Goal: Task Accomplishment & Management: Complete application form

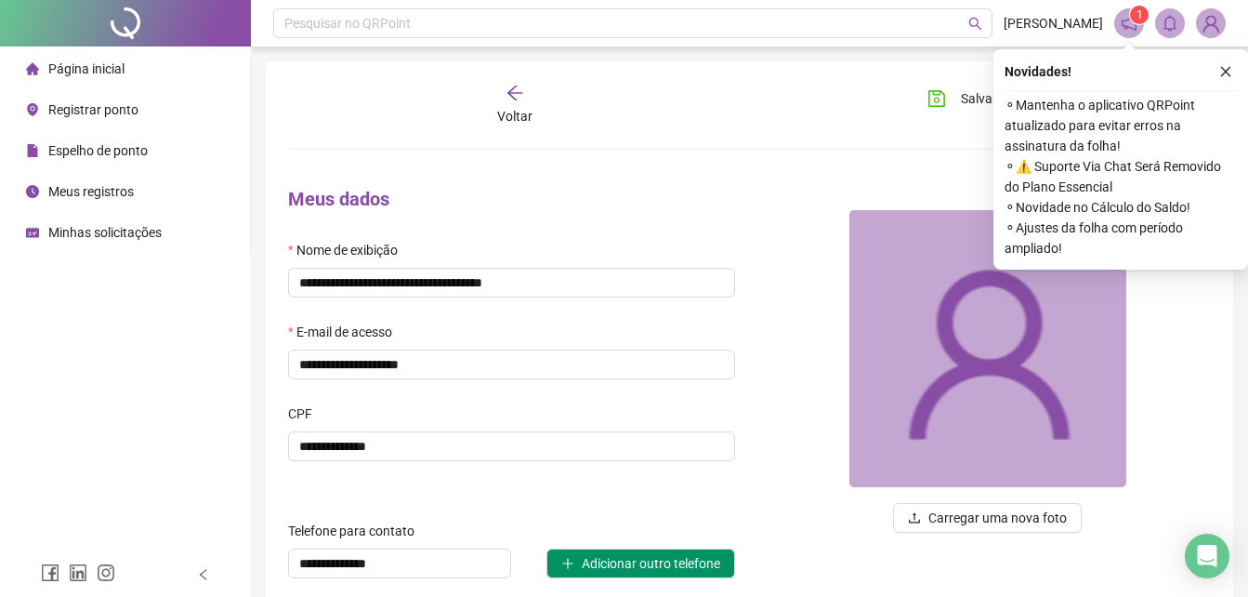
click at [138, 177] on li "Meus registros" at bounding box center [125, 191] width 243 height 37
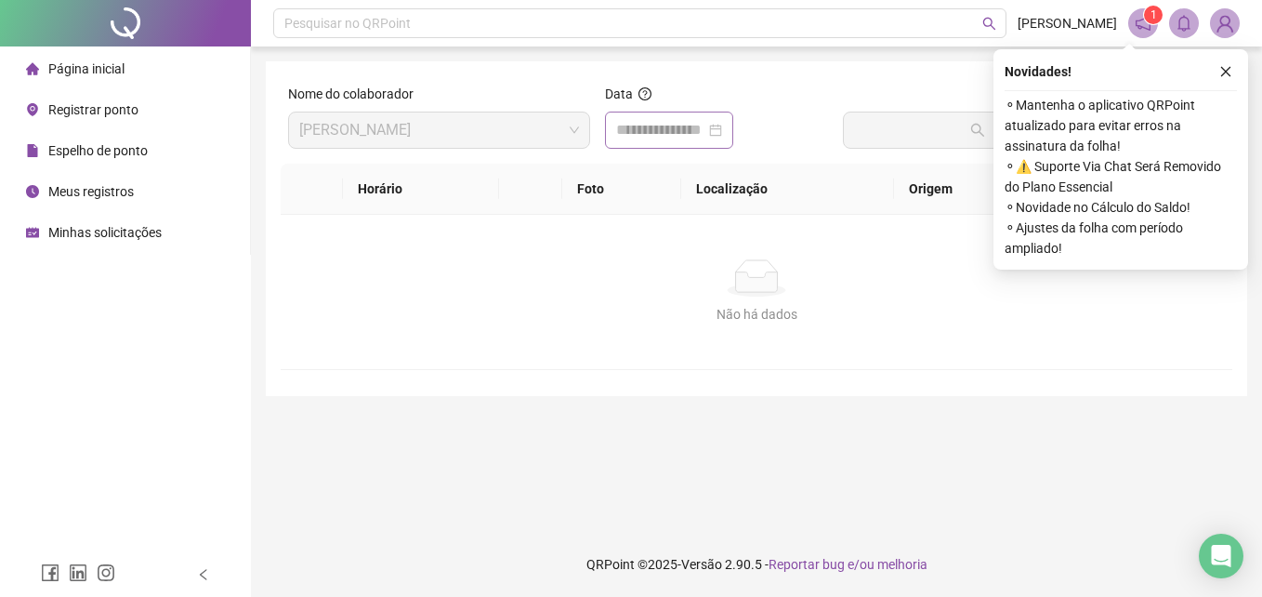
click at [722, 128] on div at bounding box center [669, 130] width 106 height 22
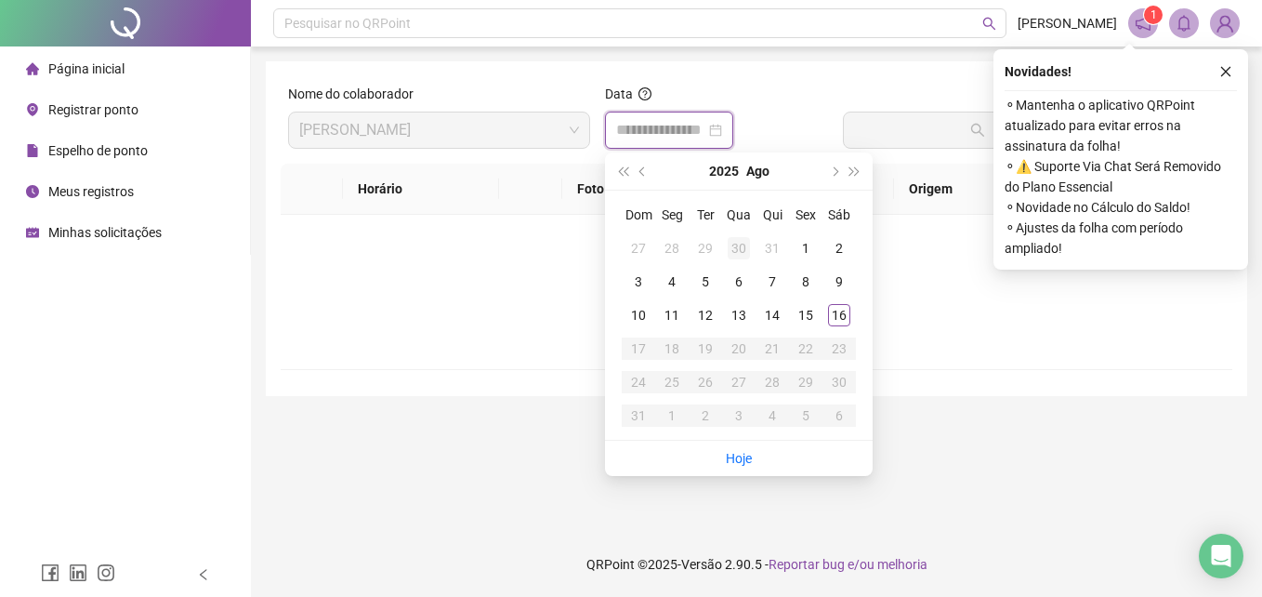
type input "**********"
click at [800, 250] on div "1" at bounding box center [805, 248] width 22 height 22
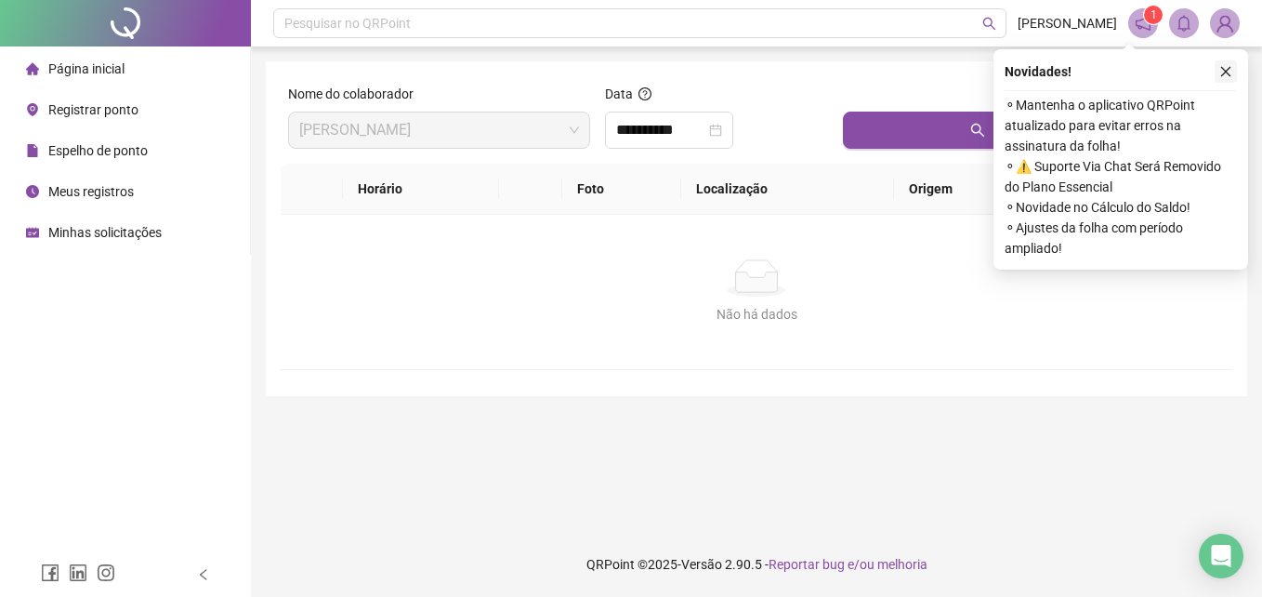
click at [1226, 70] on icon "close" at bounding box center [1225, 71] width 13 height 13
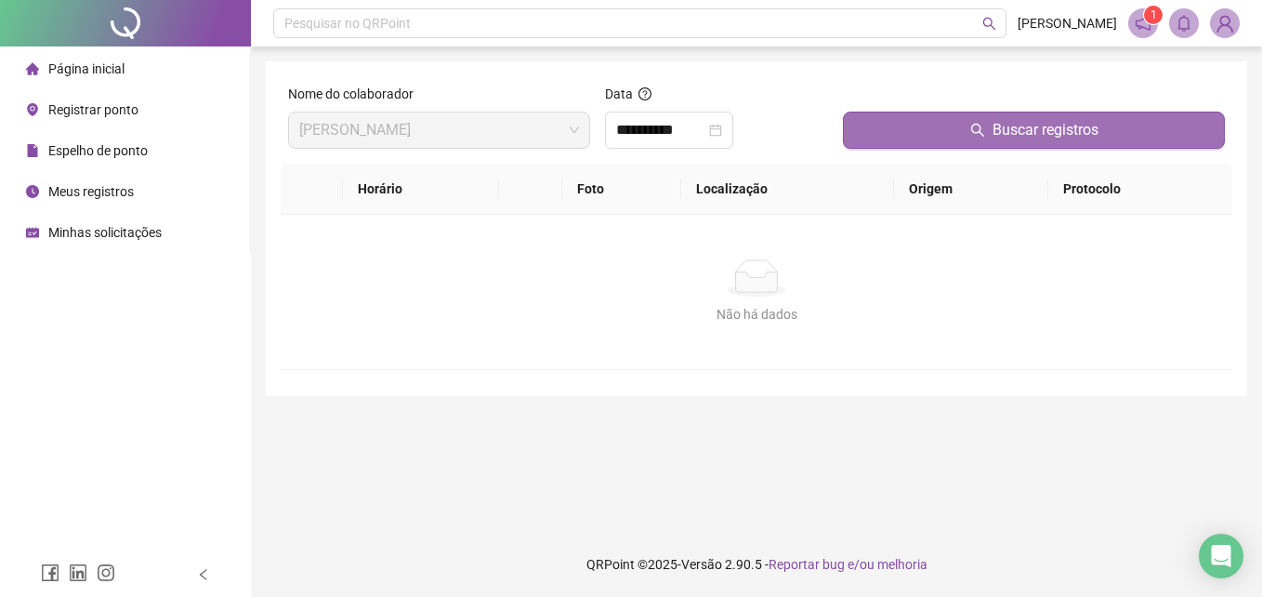
click at [1098, 135] on button "Buscar registros" at bounding box center [1034, 130] width 382 height 37
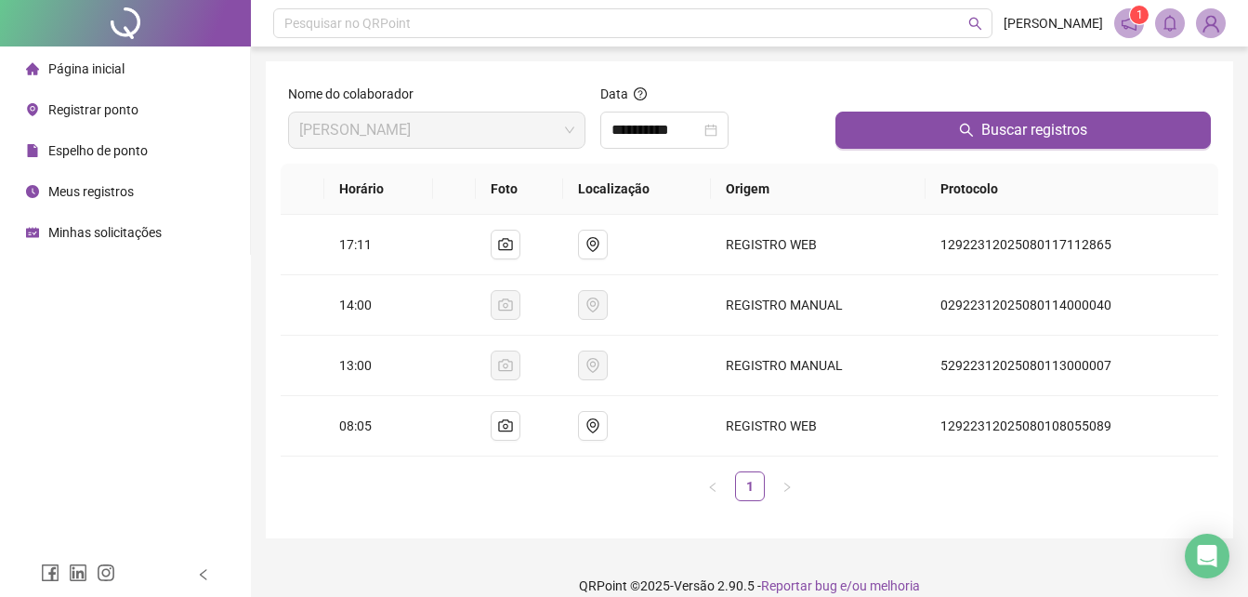
click at [477, 521] on div "**********" at bounding box center [749, 299] width 967 height 477
click at [114, 152] on span "Espelho de ponto" at bounding box center [97, 150] width 99 height 15
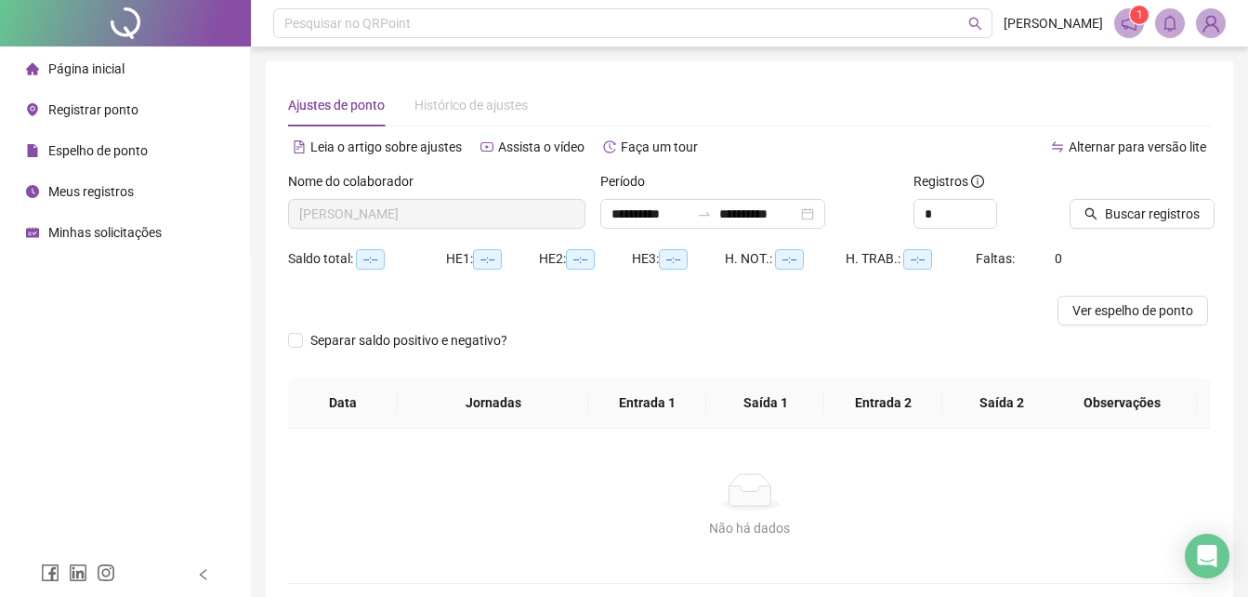
type input "**********"
click at [1122, 204] on span "Buscar registros" at bounding box center [1152, 213] width 95 height 20
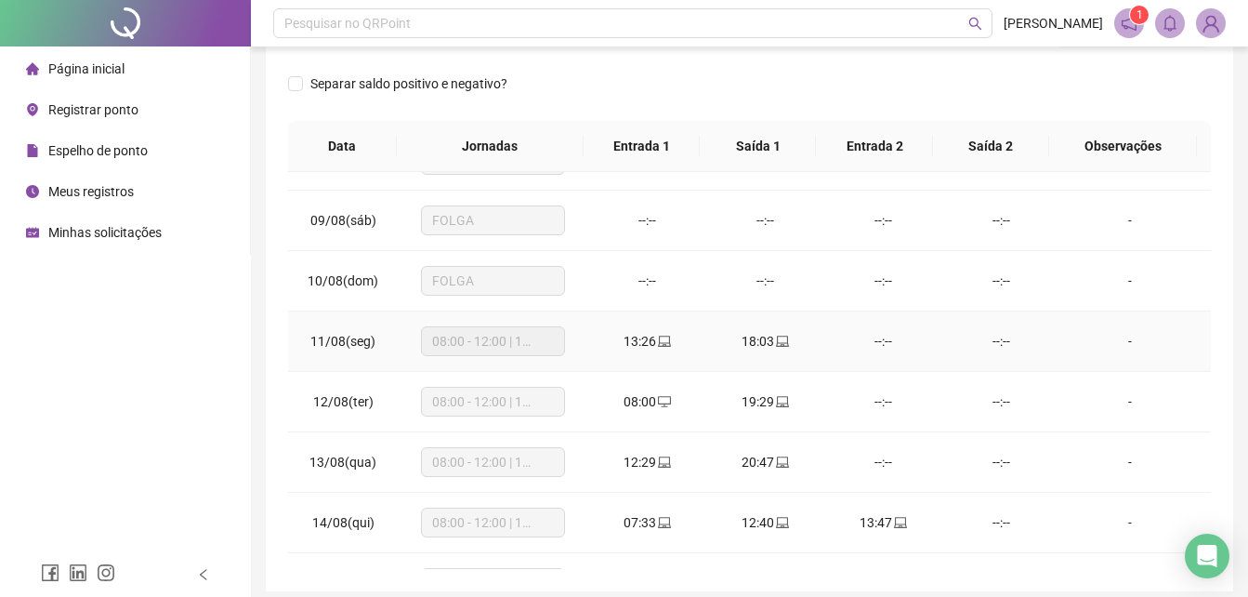
scroll to position [509, 0]
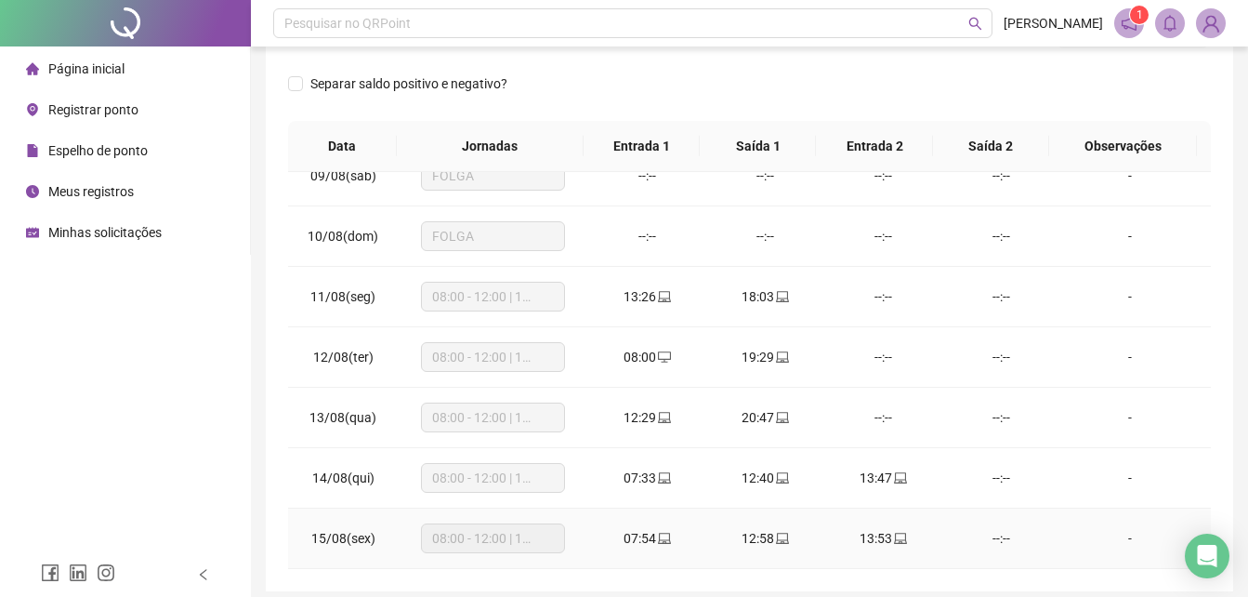
click at [986, 540] on div "--:--" at bounding box center [1001, 538] width 88 height 20
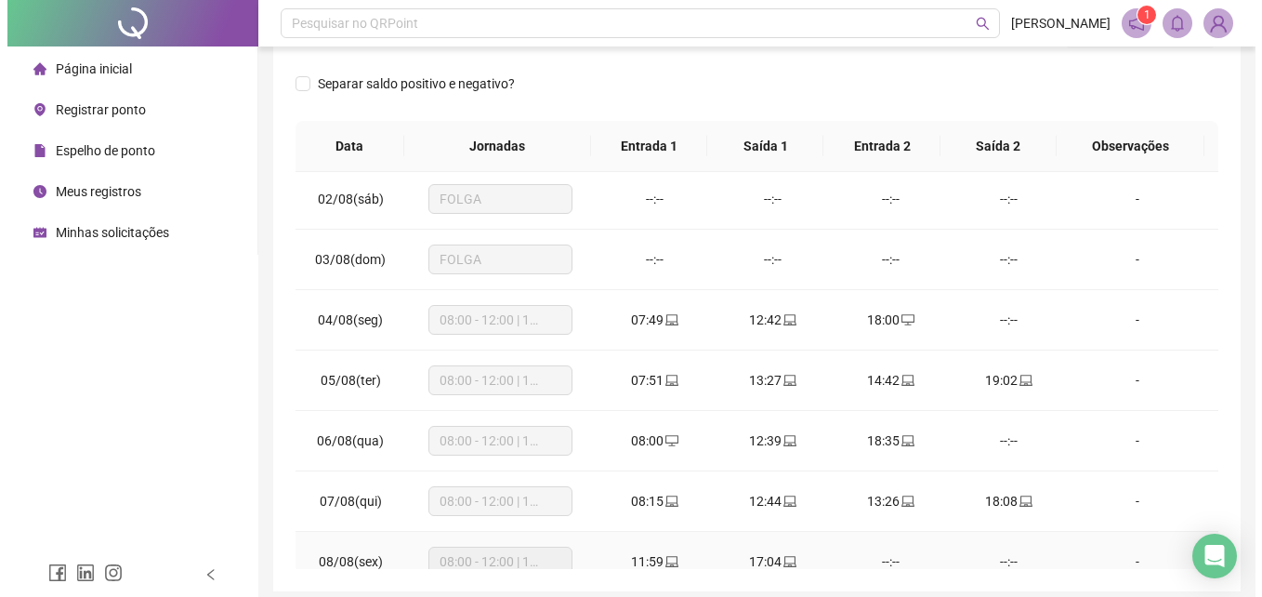
scroll to position [0, 0]
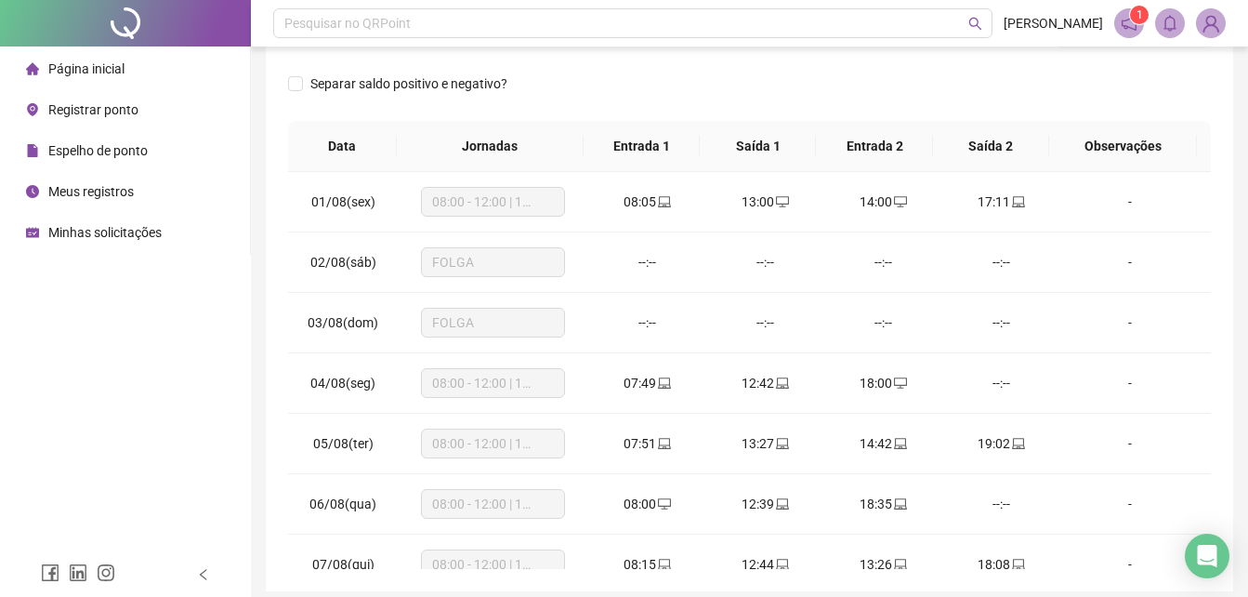
click at [138, 112] on li "Registrar ponto" at bounding box center [125, 109] width 243 height 37
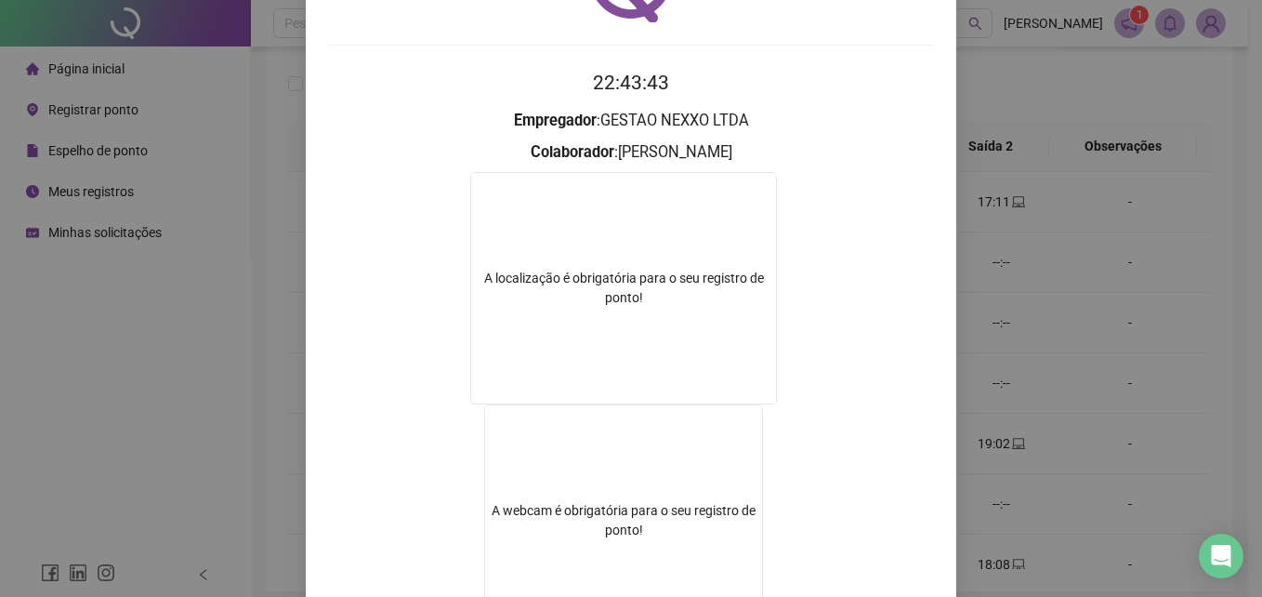
scroll to position [300, 0]
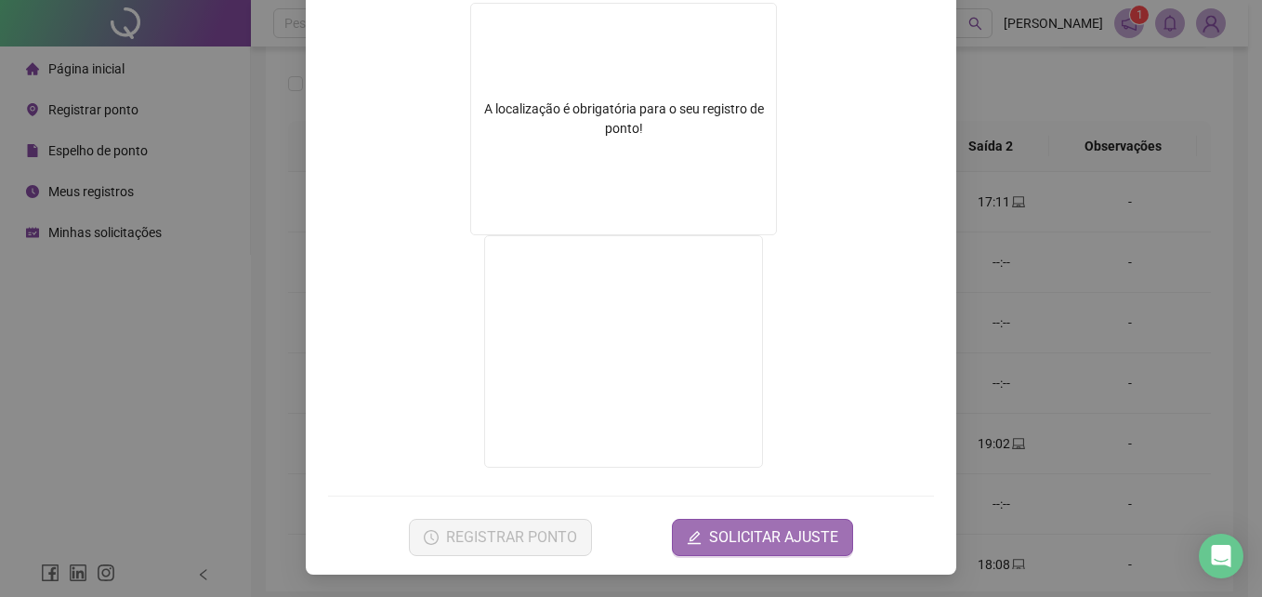
click at [714, 554] on button "SOLICITAR AJUSTE" at bounding box center [762, 536] width 181 height 37
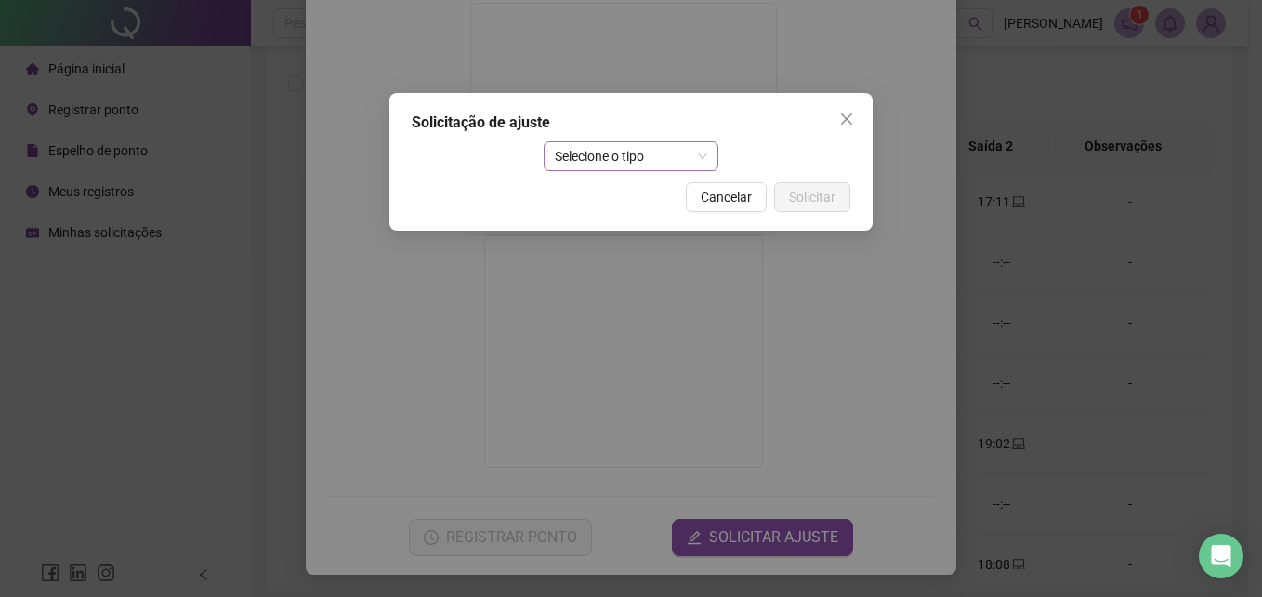
click at [603, 167] on span "Selecione o tipo" at bounding box center [631, 156] width 153 height 28
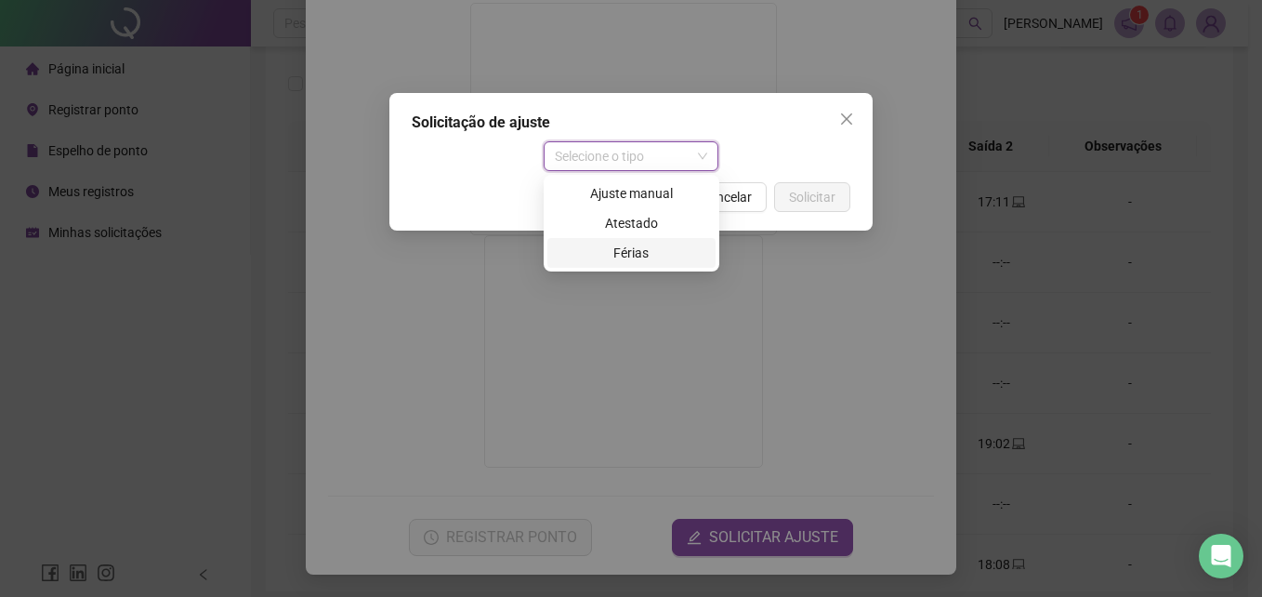
click at [642, 191] on div "Ajuste manual" at bounding box center [631, 193] width 146 height 20
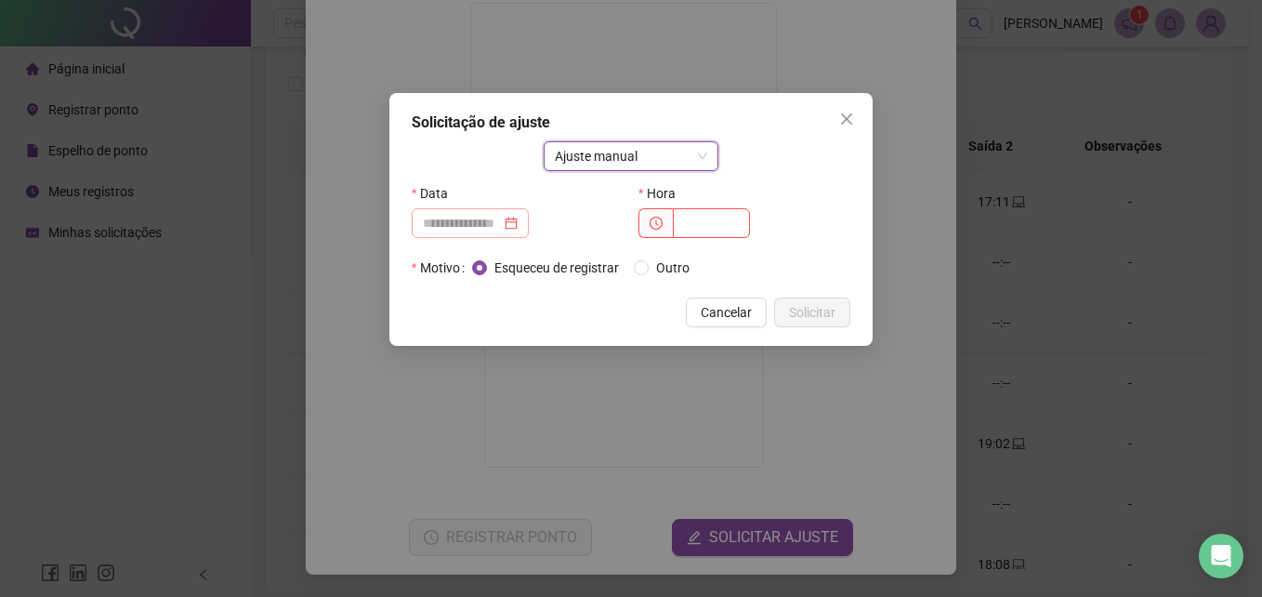
click at [478, 211] on div at bounding box center [470, 223] width 117 height 30
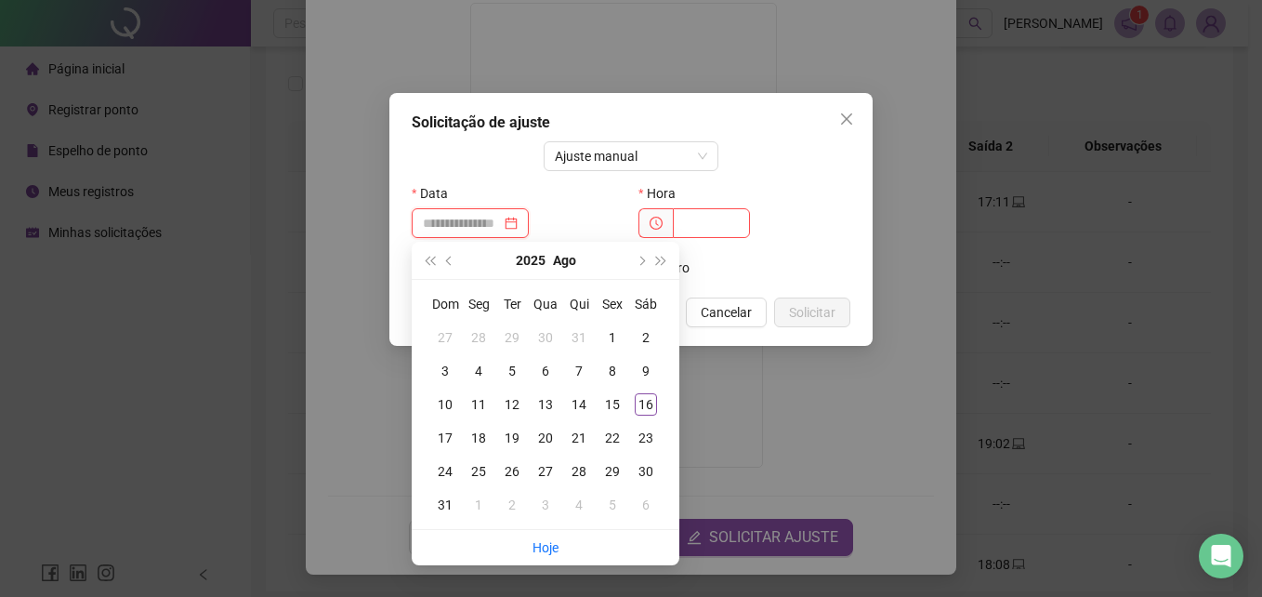
click at [477, 218] on input at bounding box center [462, 223] width 78 height 20
type input "**********"
click at [614, 408] on div "15" at bounding box center [612, 404] width 22 height 22
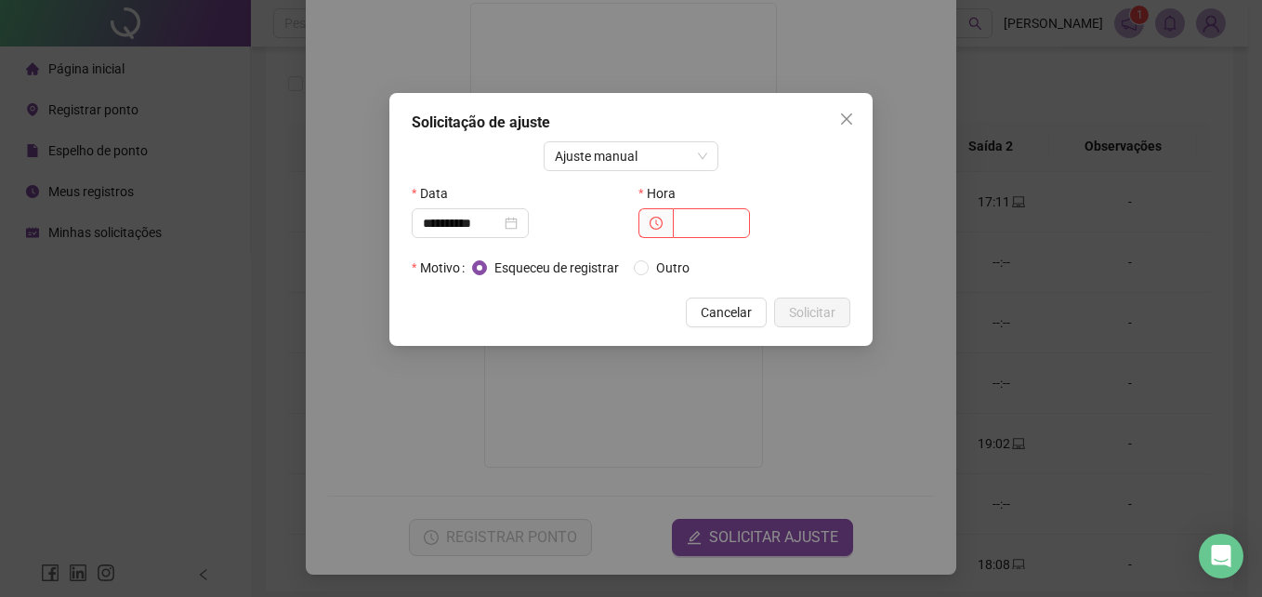
drag, startPoint x: 711, startPoint y: 206, endPoint x: 705, endPoint y: 220, distance: 15.0
click at [711, 207] on div "Hora" at bounding box center [744, 193] width 212 height 30
click at [705, 220] on input "text" at bounding box center [711, 223] width 77 height 30
type input "*****"
click at [810, 310] on span "Solicitar" at bounding box center [812, 312] width 46 height 20
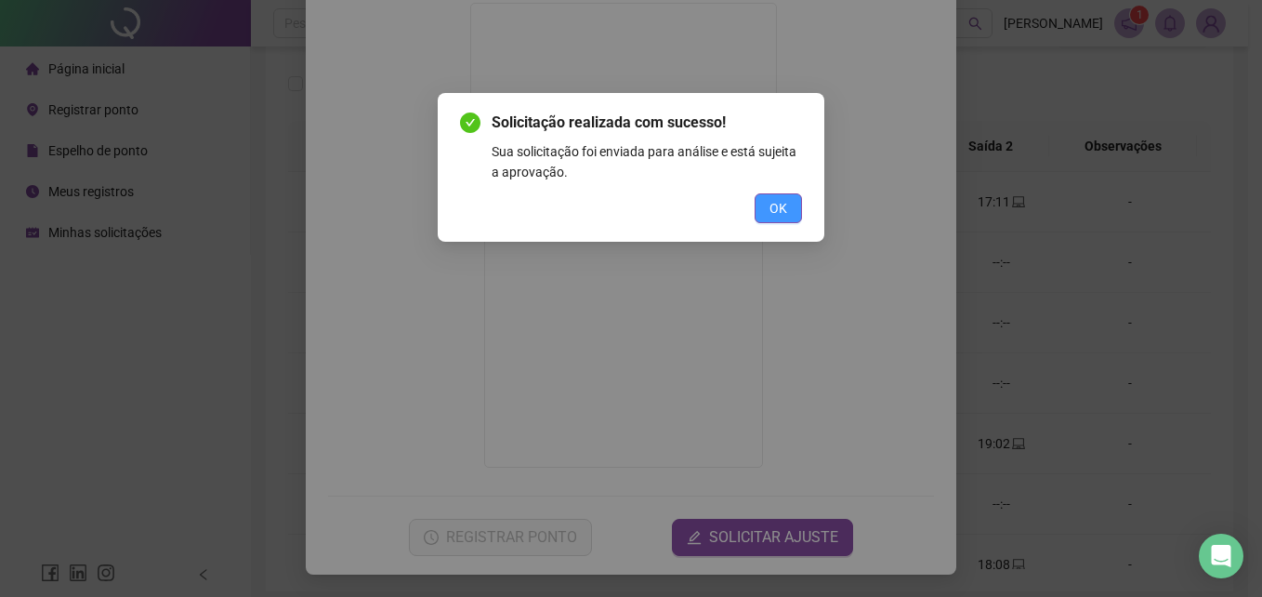
click at [774, 218] on button "OK" at bounding box center [777, 208] width 47 height 30
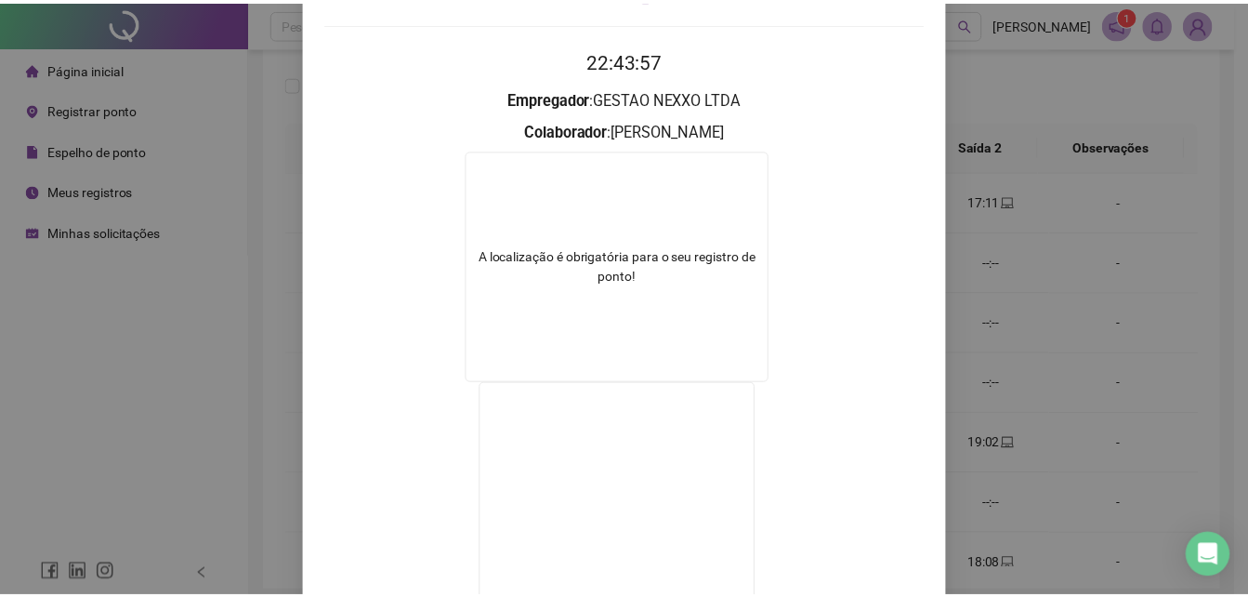
scroll to position [21, 0]
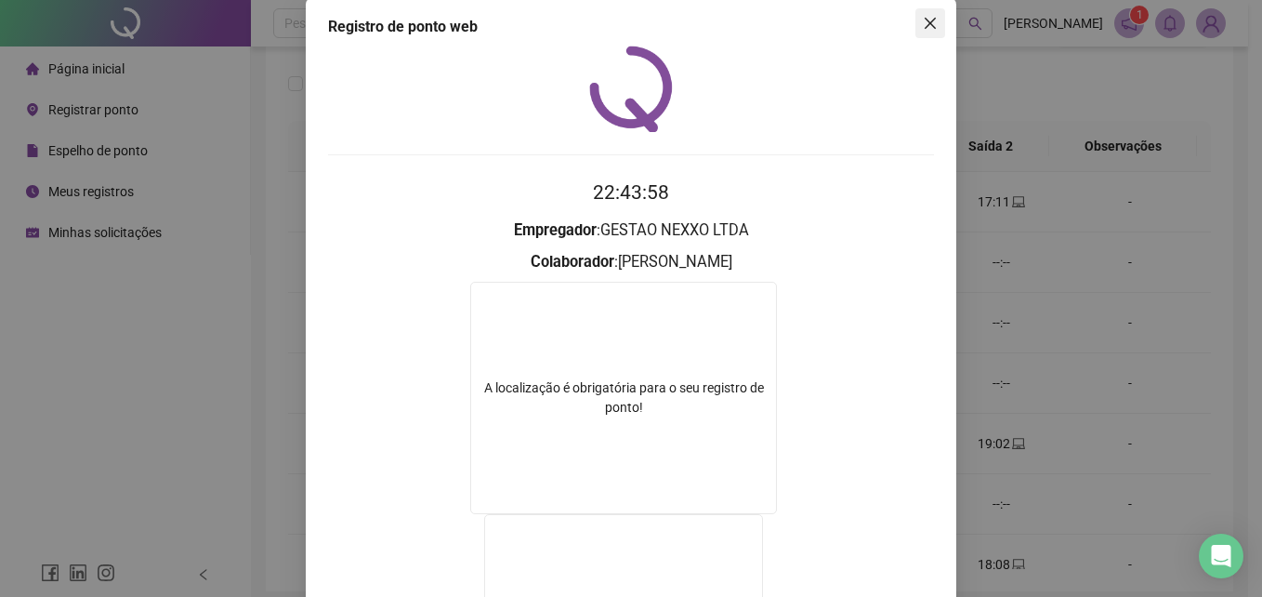
click at [915, 28] on span "Close" at bounding box center [930, 23] width 30 height 15
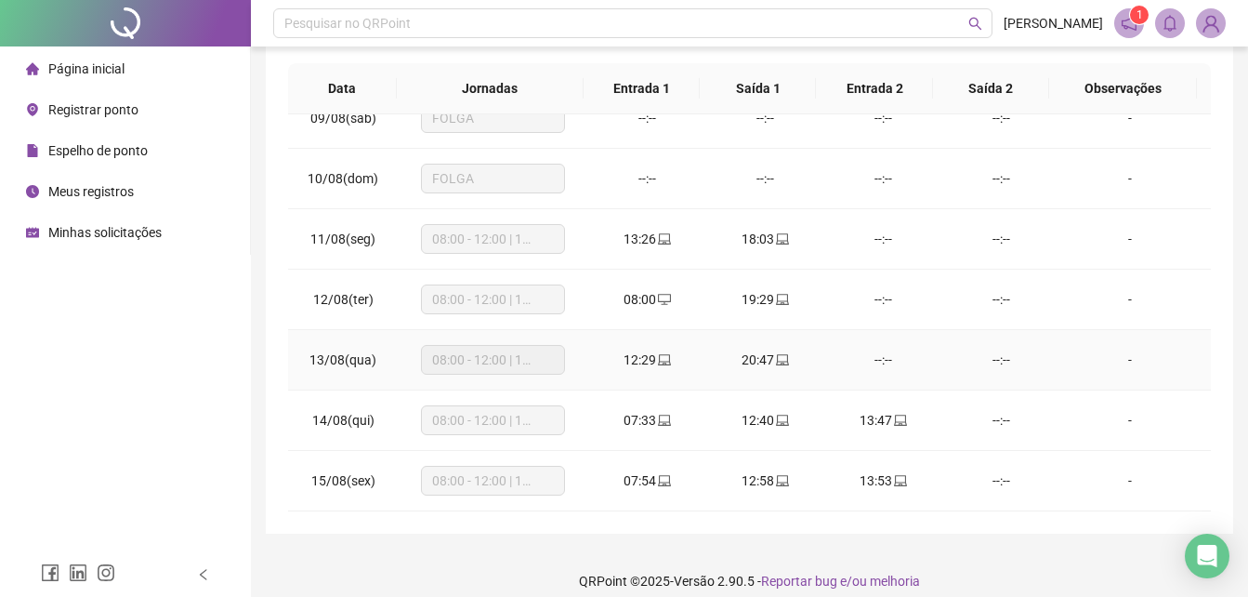
scroll to position [353, 0]
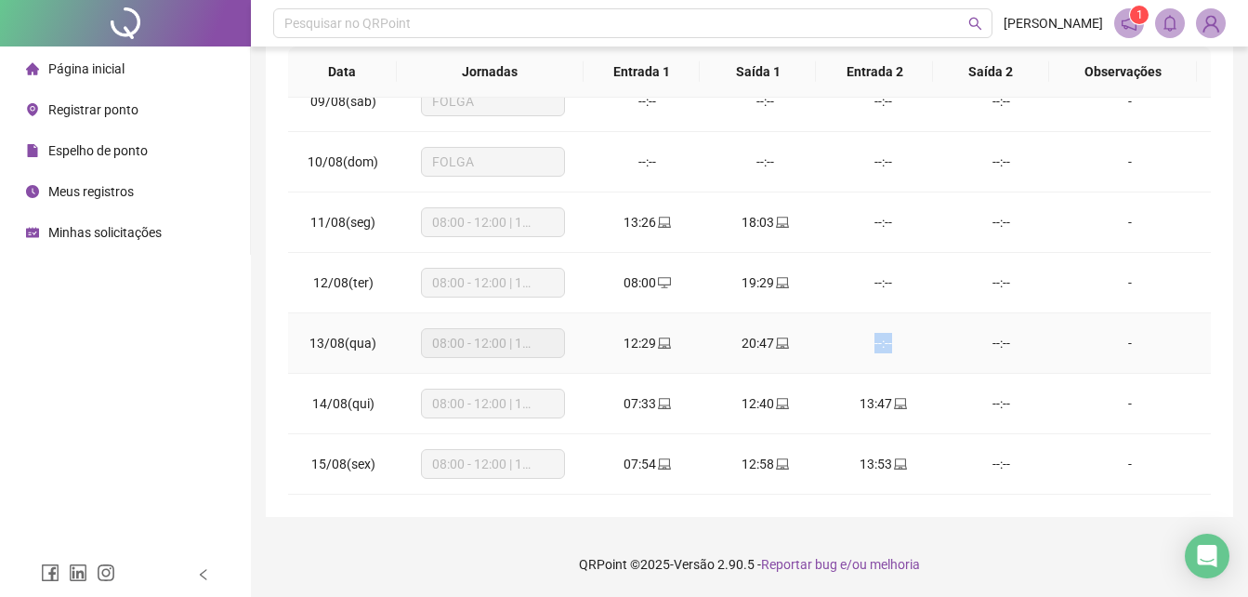
drag, startPoint x: 859, startPoint y: 343, endPoint x: 896, endPoint y: 348, distance: 37.6
click at [896, 348] on div "--:--" at bounding box center [883, 343] width 88 height 20
click at [1003, 398] on div "--:--" at bounding box center [1001, 403] width 88 height 20
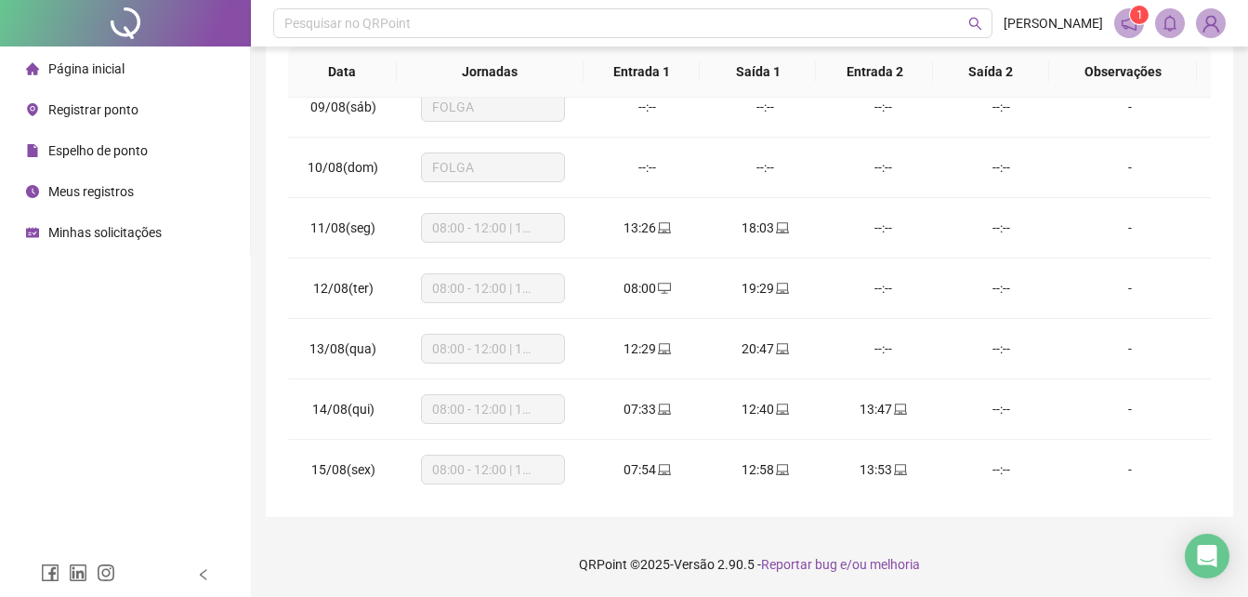
scroll to position [509, 0]
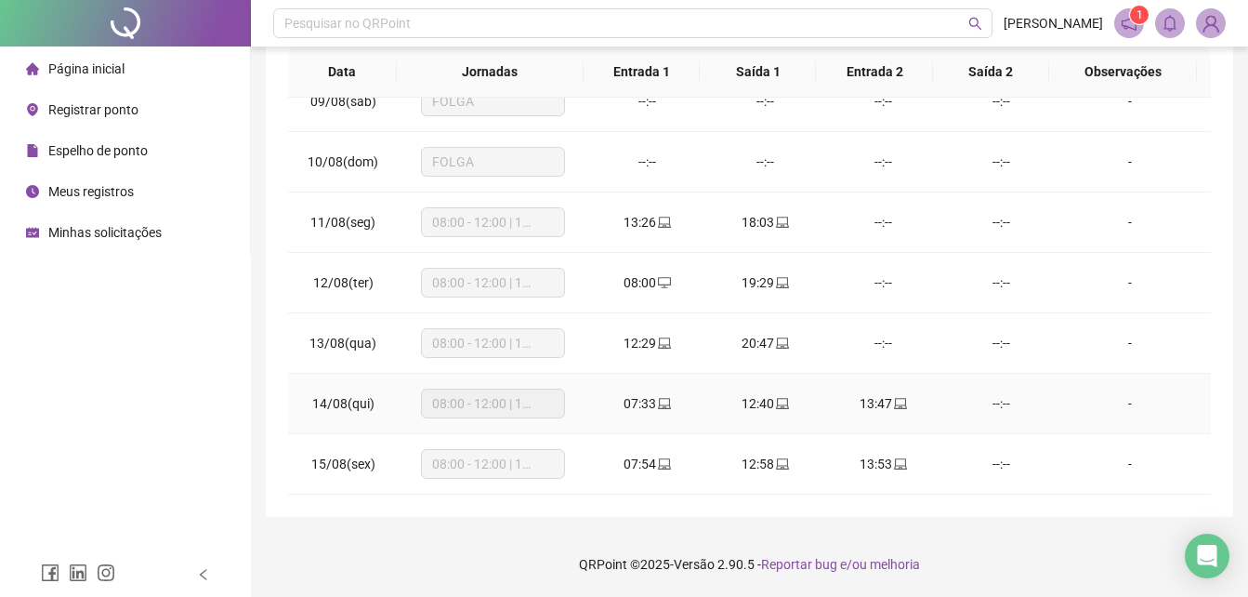
click at [997, 393] on div "--:--" at bounding box center [1001, 403] width 88 height 20
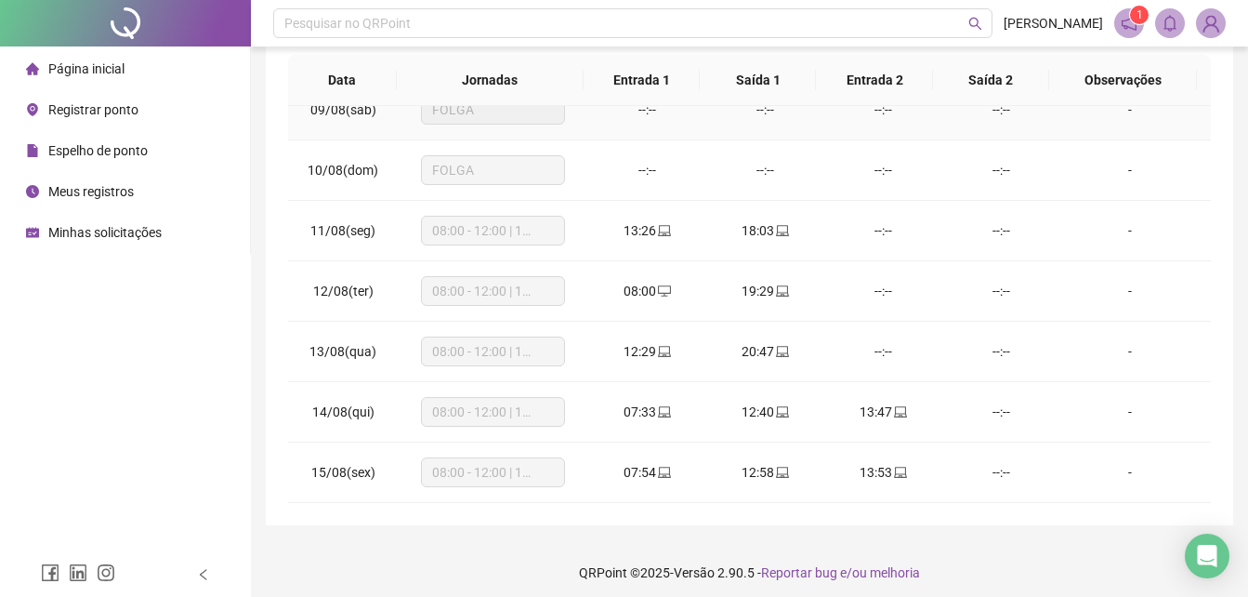
scroll to position [353, 0]
